Goal: Find specific page/section: Find specific page/section

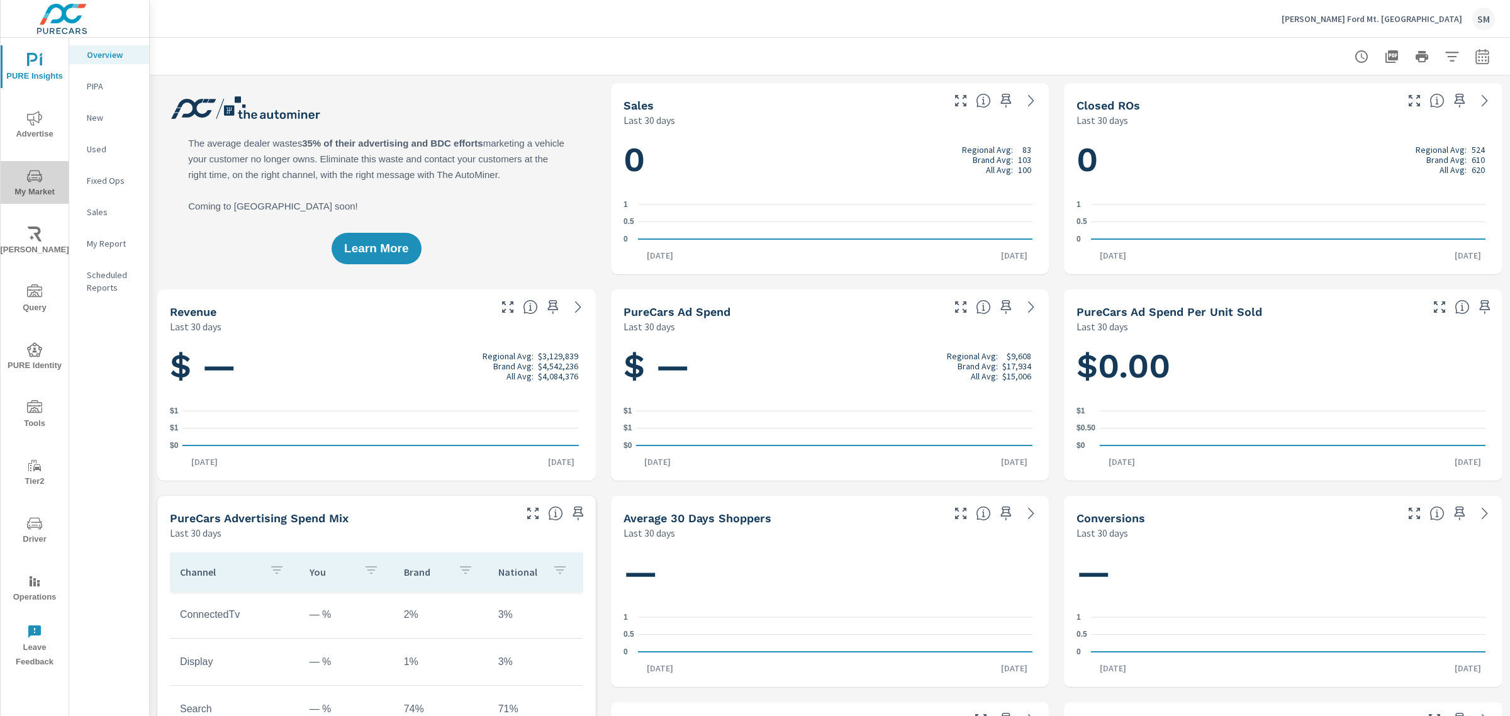
click at [33, 172] on icon "nav menu" at bounding box center [34, 176] width 15 height 15
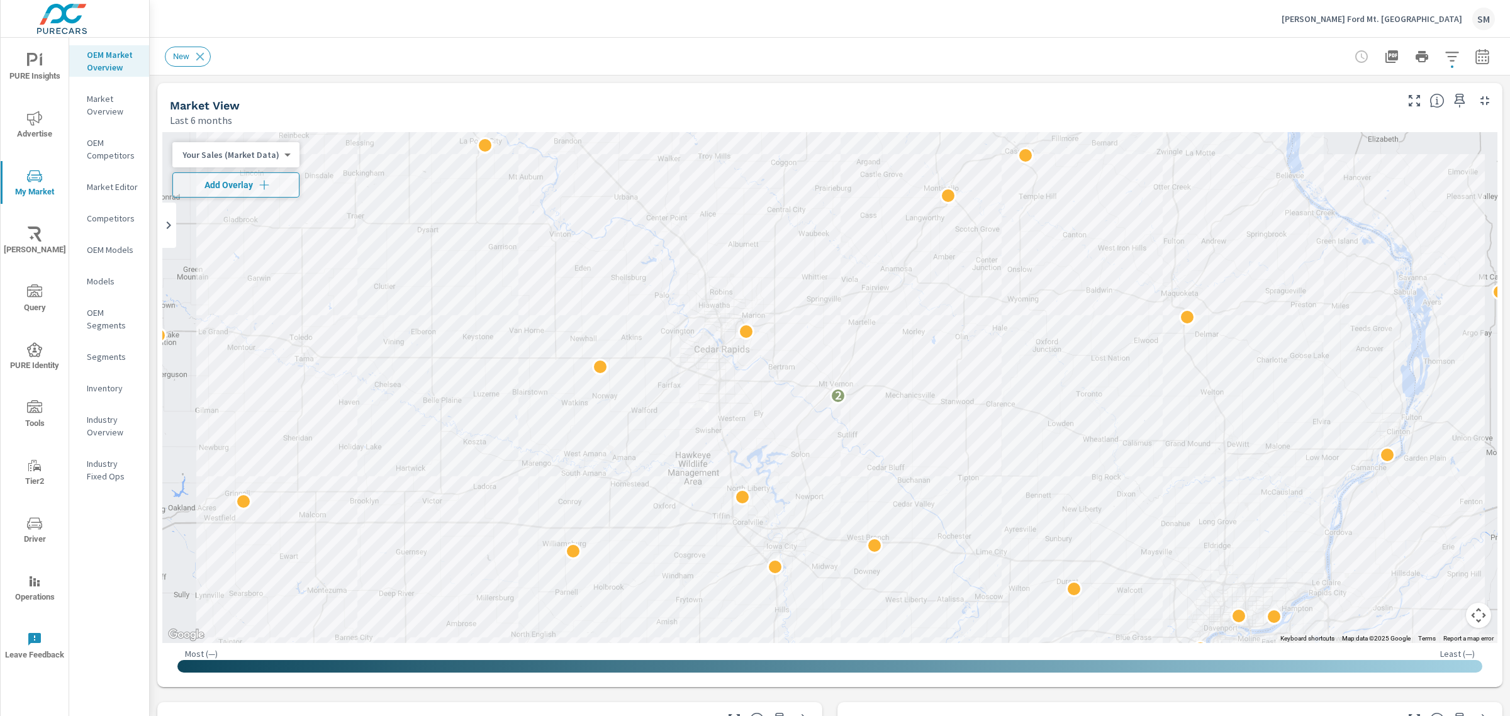
click at [43, 511] on button "Driver" at bounding box center [35, 529] width 68 height 43
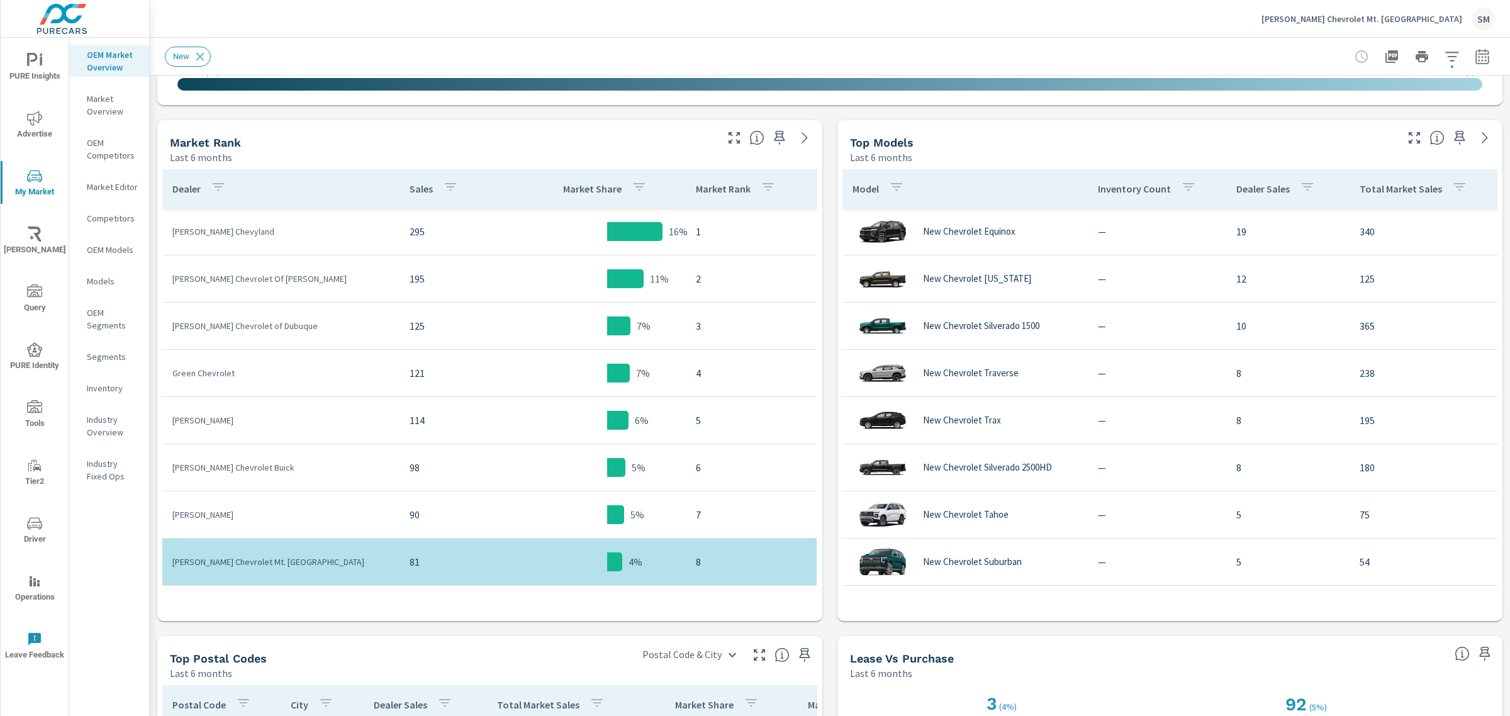
scroll to position [580, 0]
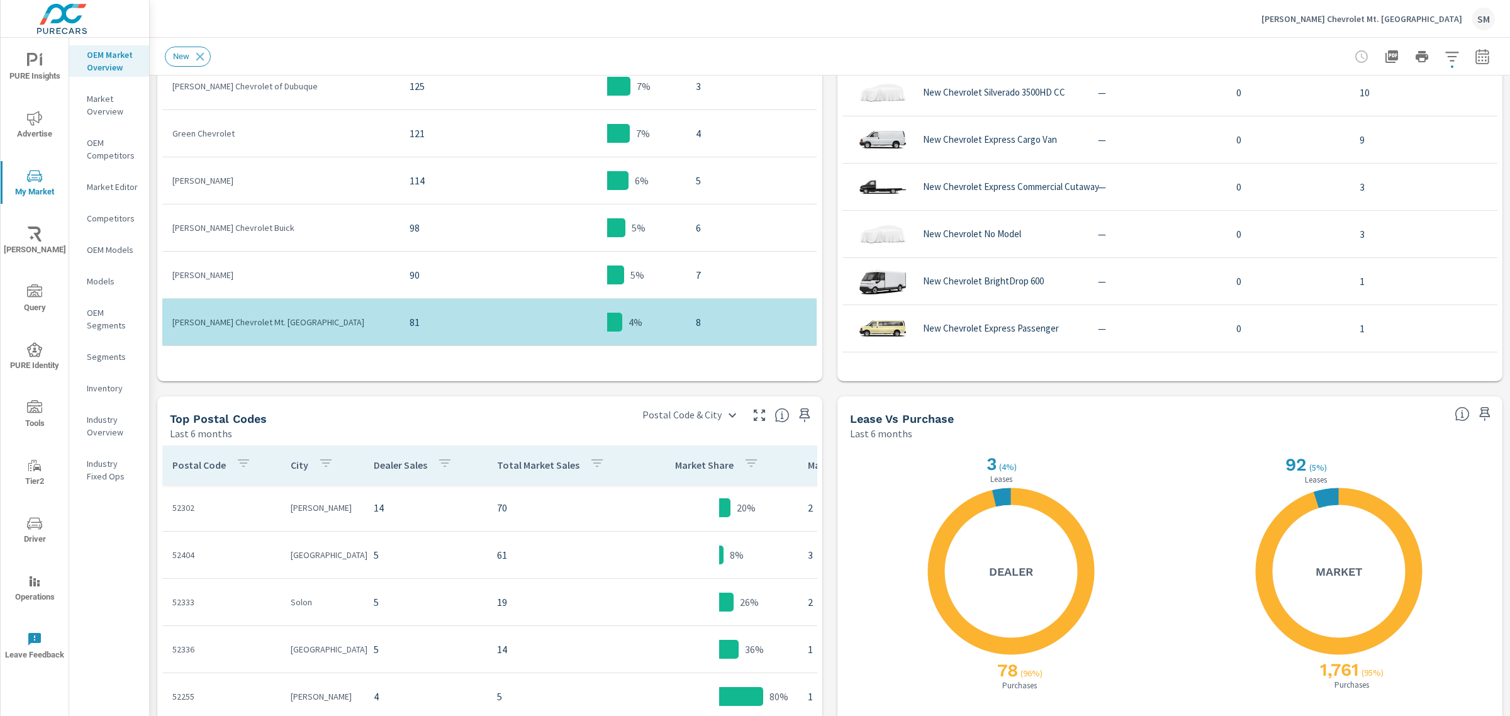
scroll to position [822, 0]
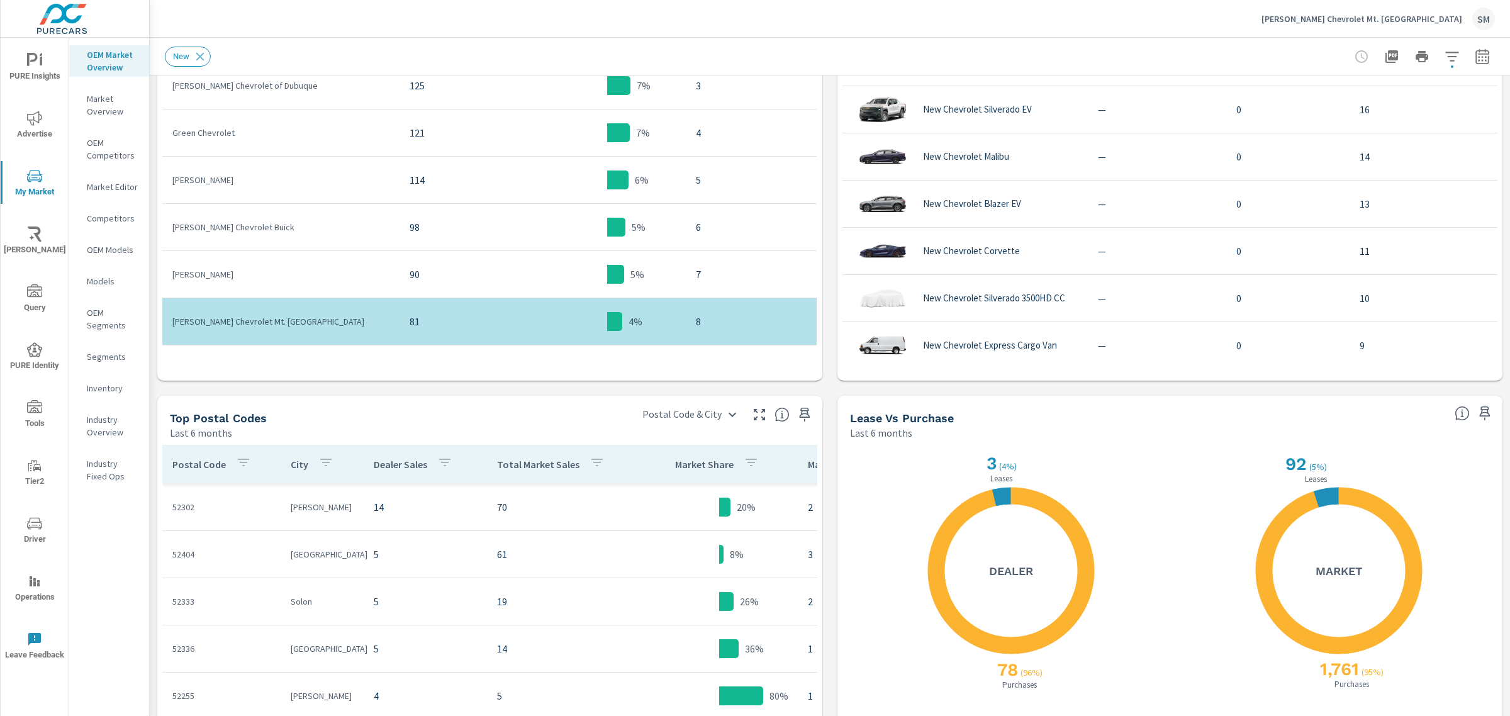
scroll to position [63, 0]
